Goal: Information Seeking & Learning: Learn about a topic

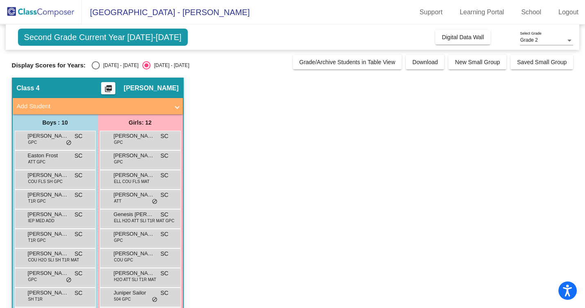
click at [93, 65] on div "Select an option" at bounding box center [96, 65] width 8 height 8
click at [95, 70] on input "[DATE] - [DATE]" at bounding box center [95, 70] width 0 height 0
radio input "true"
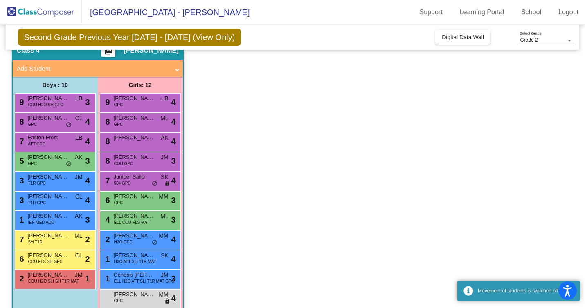
scroll to position [44, 0]
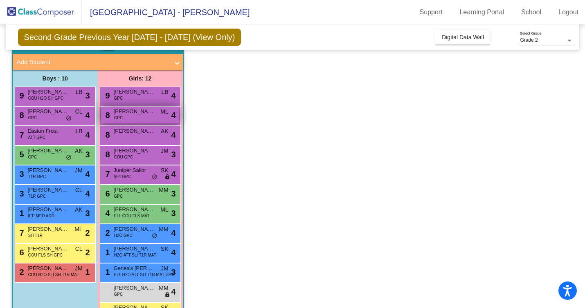
click at [147, 115] on span "[PERSON_NAME]" at bounding box center [134, 112] width 41 height 8
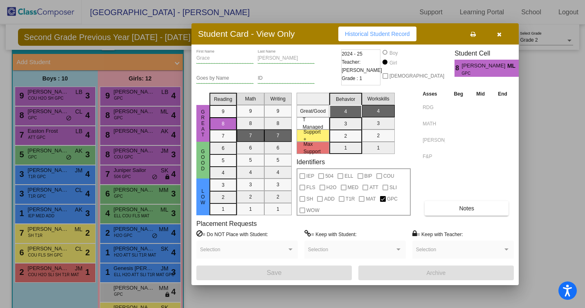
click at [500, 33] on icon "button" at bounding box center [499, 34] width 4 height 6
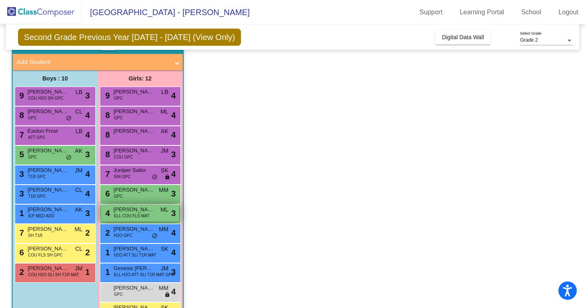
click at [136, 216] on span "ELL COU FLS MAT" at bounding box center [132, 216] width 36 height 6
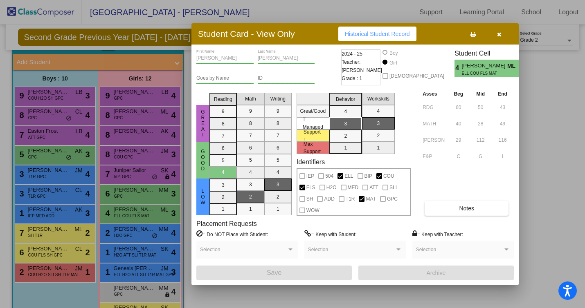
click at [501, 36] on icon "button" at bounding box center [499, 34] width 4 height 6
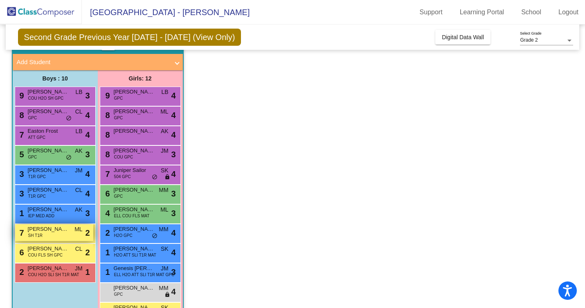
click at [54, 236] on div "7 [PERSON_NAME] SH T1R ML lock do_not_disturb_alt 2" at bounding box center [54, 233] width 78 height 17
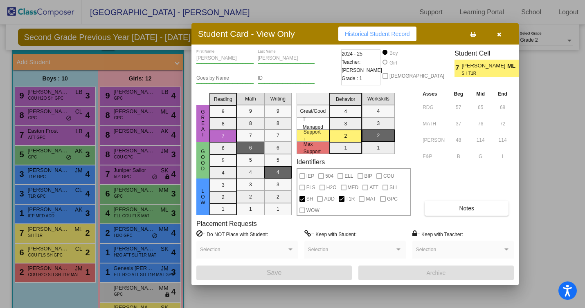
click at [500, 36] on icon "button" at bounding box center [499, 34] width 4 height 6
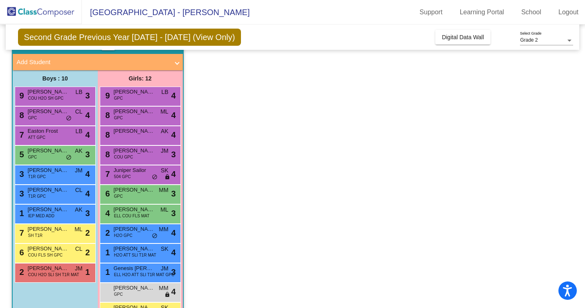
scroll to position [71, 0]
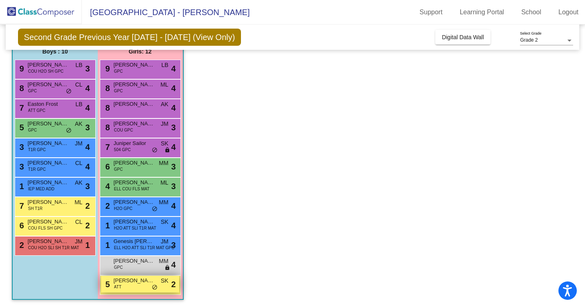
click at [136, 286] on div "5 [PERSON_NAME] ATT SK lock do_not_disturb_alt 2" at bounding box center [140, 284] width 78 height 17
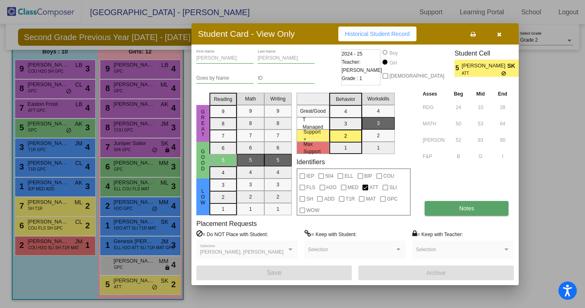
click at [469, 205] on span "Notes" at bounding box center [466, 208] width 15 height 7
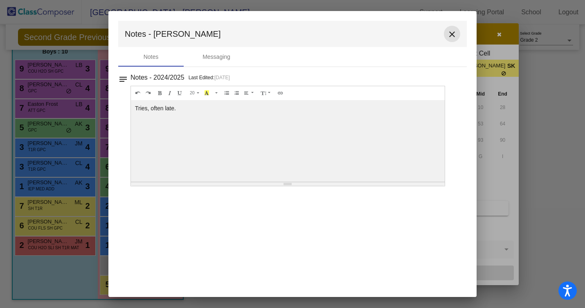
click at [453, 34] on mat-icon "close" at bounding box center [452, 34] width 10 height 10
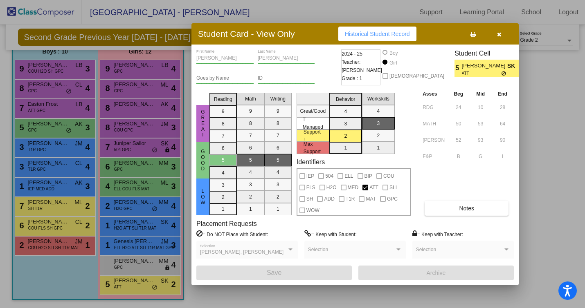
click at [501, 34] on icon "button" at bounding box center [499, 34] width 4 height 6
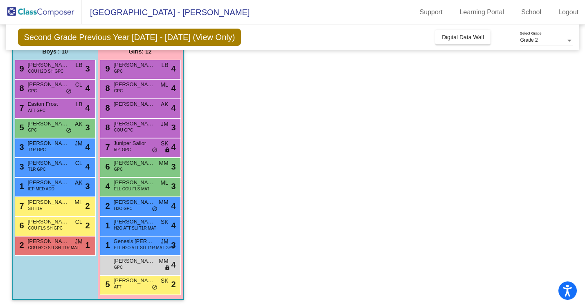
scroll to position [0, 0]
